Goal: Obtain resource: Obtain resource

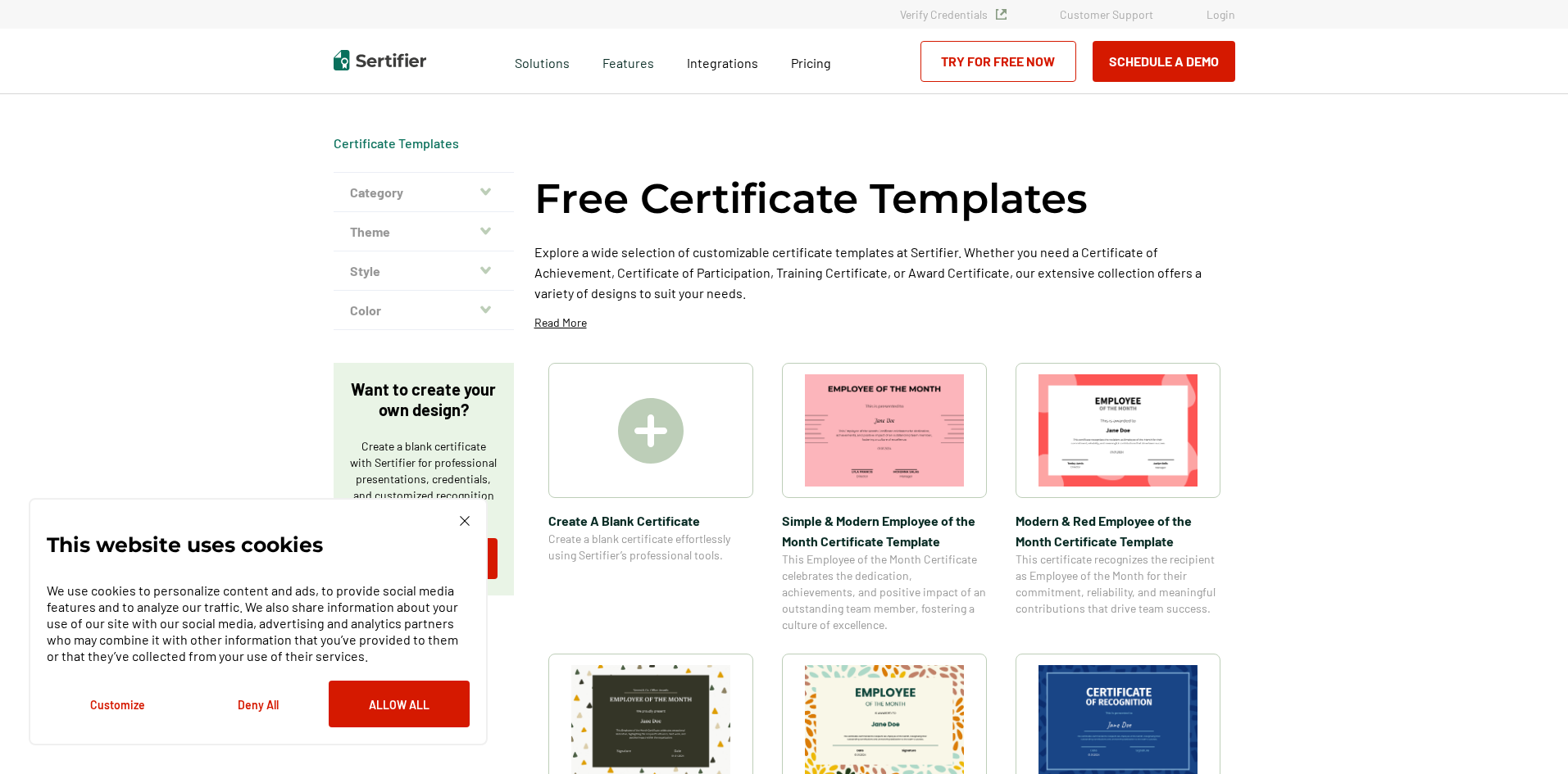
click at [872, 449] on img at bounding box center [885, 430] width 159 height 112
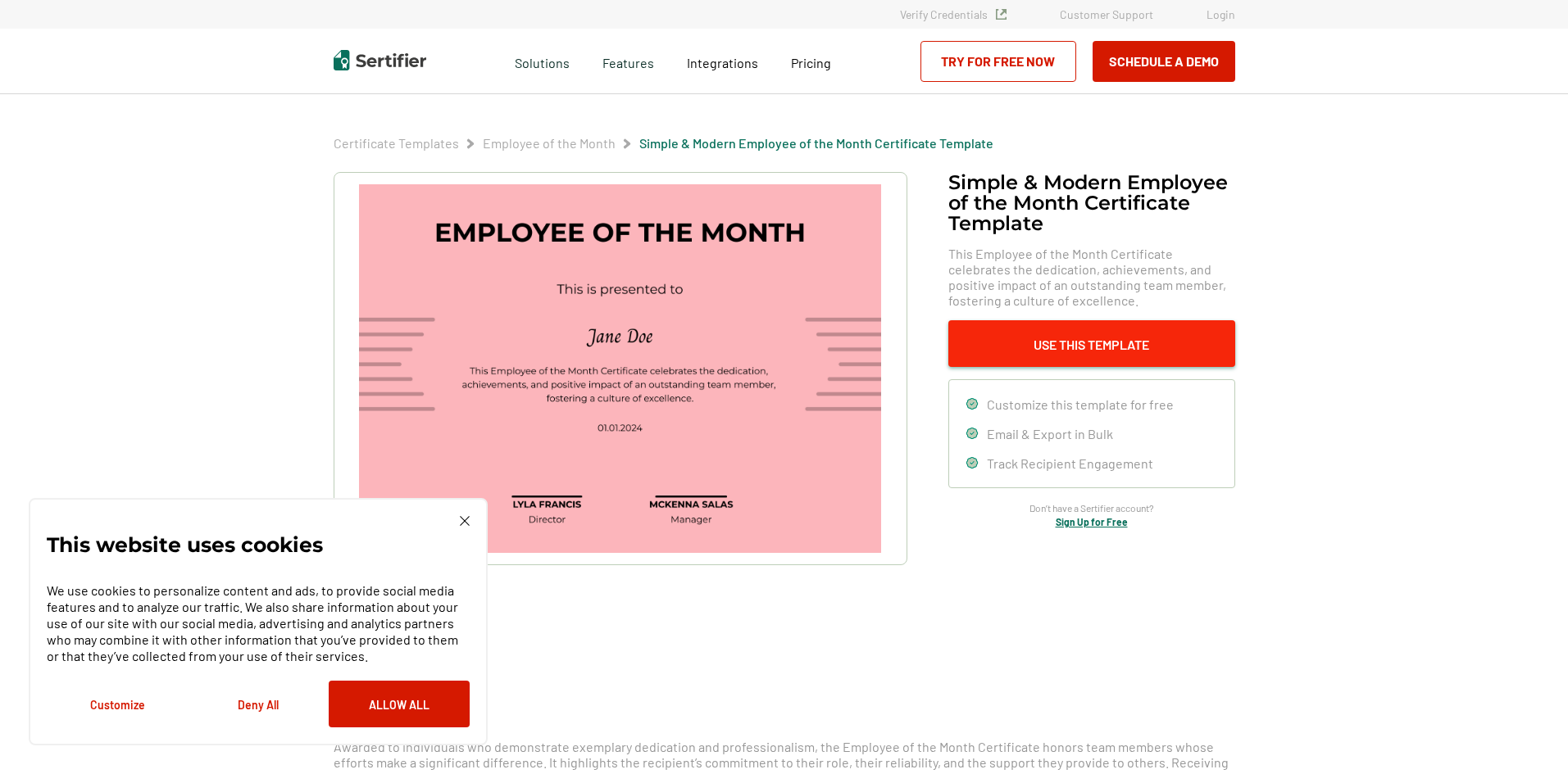
click at [1032, 349] on button "Use This Template" at bounding box center [1092, 344] width 287 height 46
